Goal: Check status: Check status

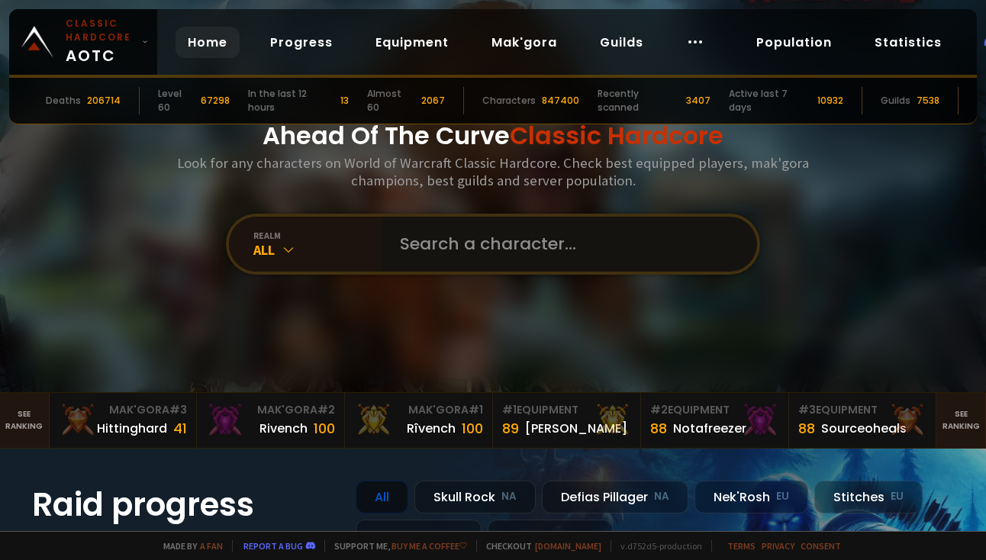
click at [524, 234] on input "text" at bounding box center [565, 244] width 348 height 55
type input "kliffarnie"
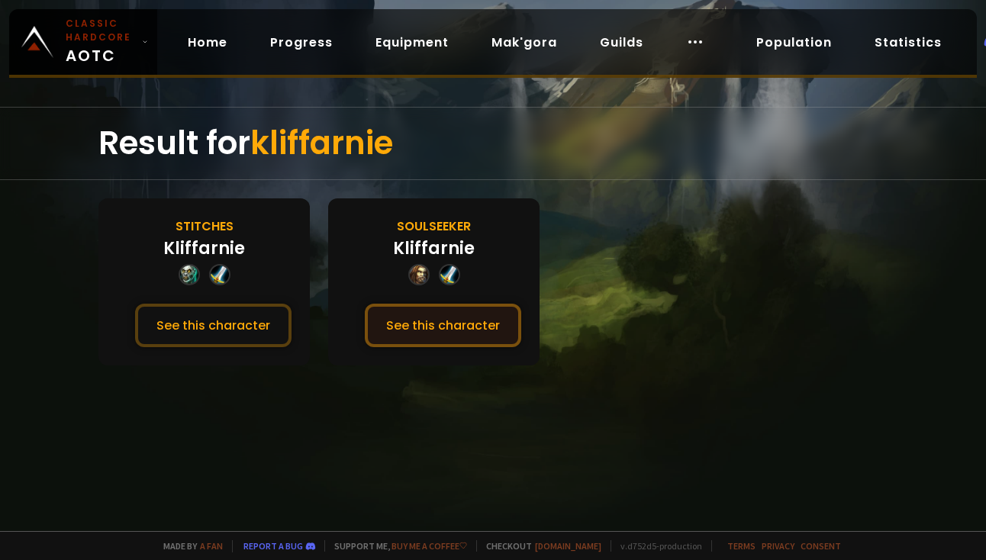
click at [426, 338] on button "See this character" at bounding box center [443, 326] width 156 height 44
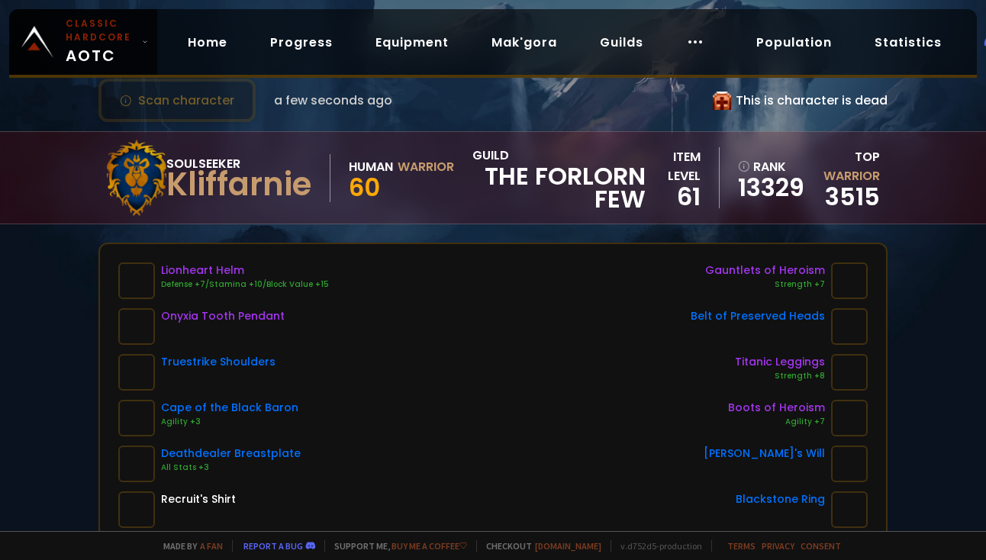
scroll to position [23, 0]
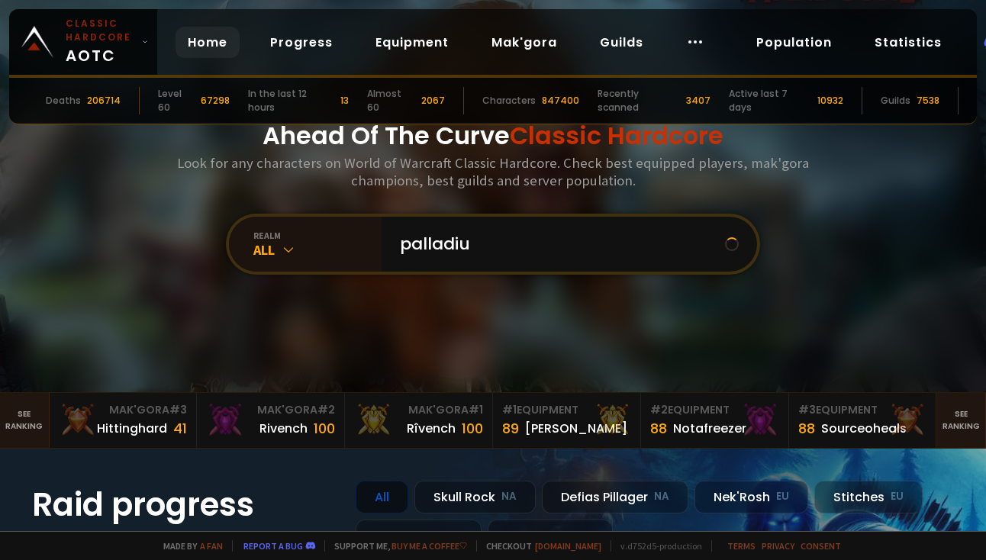
type input "palladium"
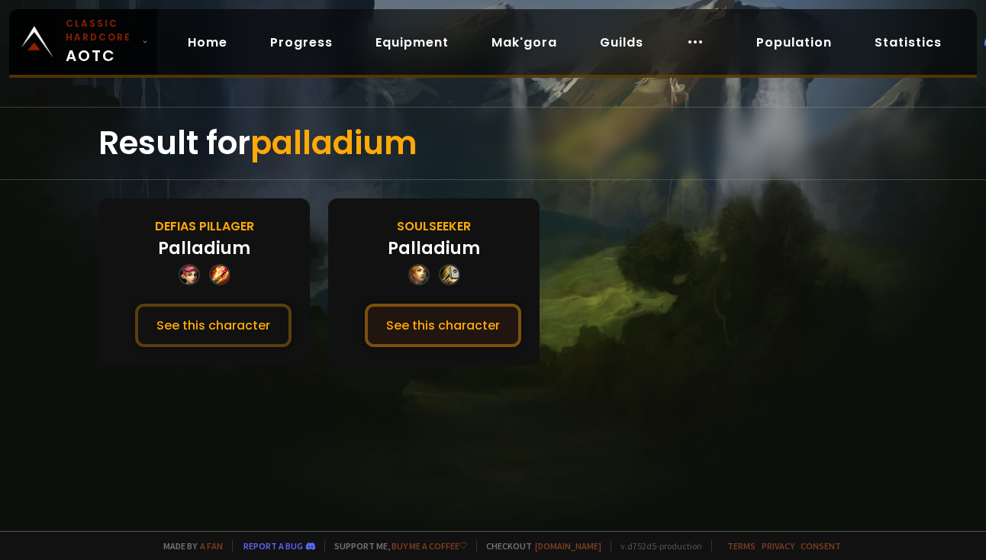
click at [449, 308] on button "See this character" at bounding box center [443, 326] width 156 height 44
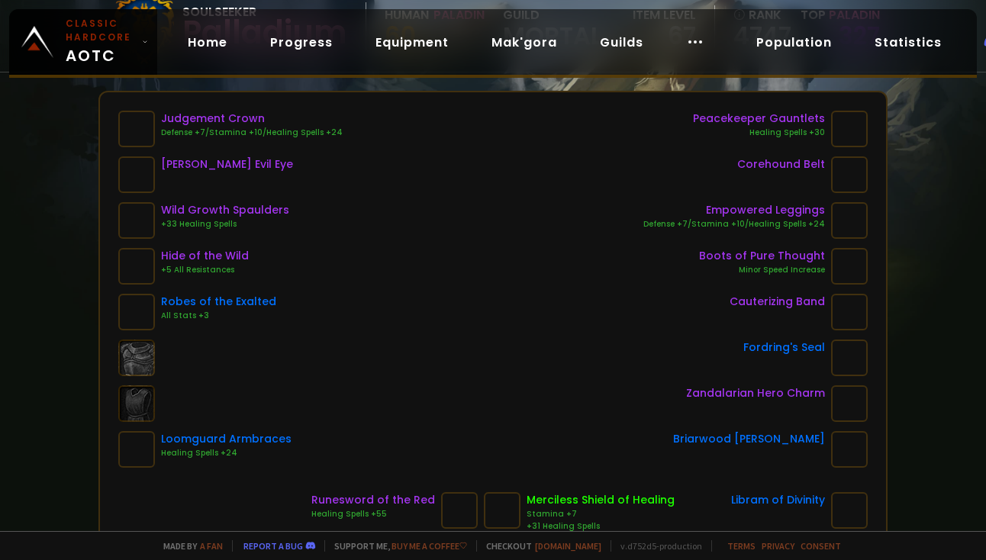
scroll to position [193, 0]
